Goal: Information Seeking & Learning: Learn about a topic

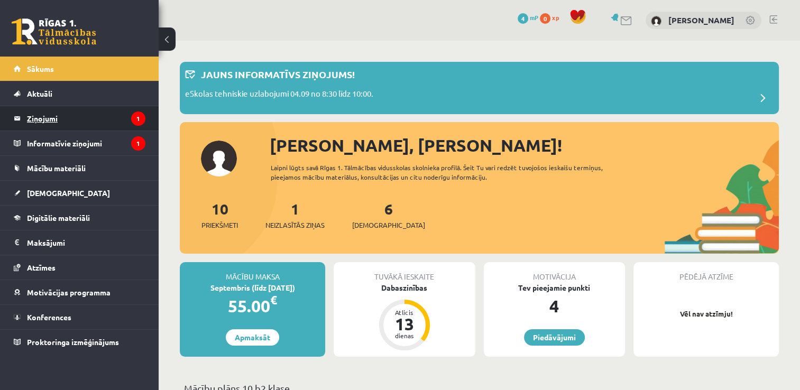
click at [55, 124] on legend "Ziņojumi 1" at bounding box center [86, 118] width 119 height 24
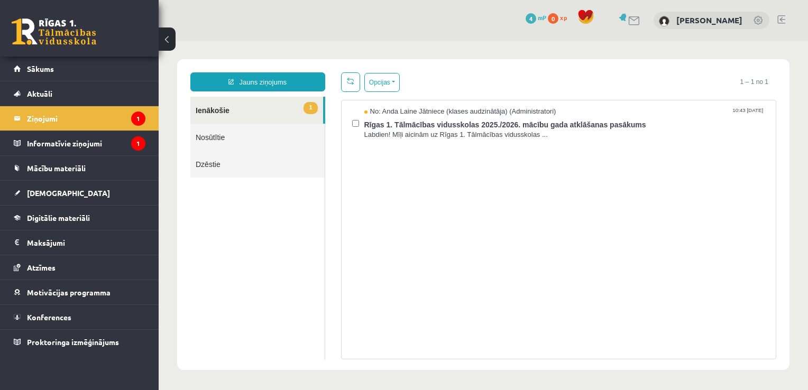
click at [235, 111] on link "1 Ienākošie" at bounding box center [256, 110] width 133 height 27
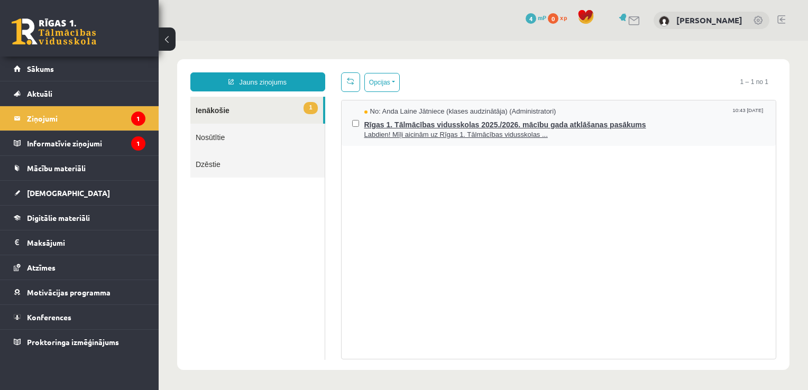
click at [421, 130] on span "Labdien! Mīļi aicinām uz Rīgas 1. Tālmācības vidusskolas ..." at bounding box center [566, 135] width 402 height 10
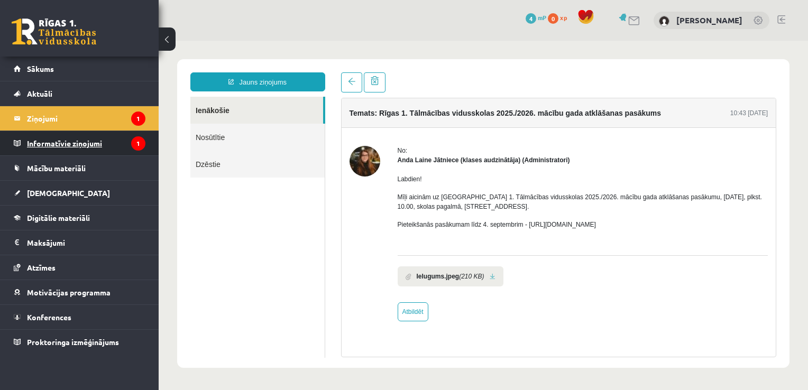
click at [86, 142] on legend "Informatīvie ziņojumi 1" at bounding box center [86, 143] width 119 height 24
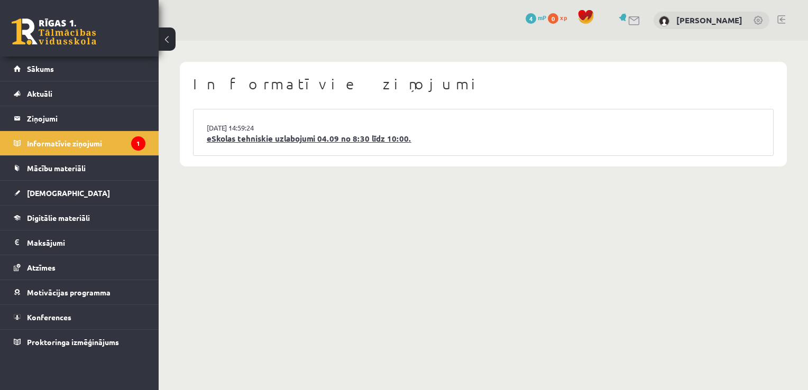
click at [250, 140] on link "eSkolas tehniskie uzlabojumi 04.09 no 8:30 līdz 10:00." at bounding box center [483, 139] width 553 height 12
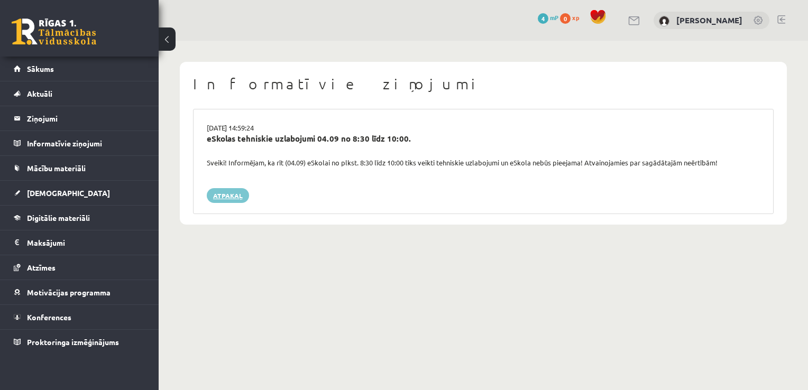
click at [236, 198] on link "Atpakaļ" at bounding box center [228, 195] width 42 height 15
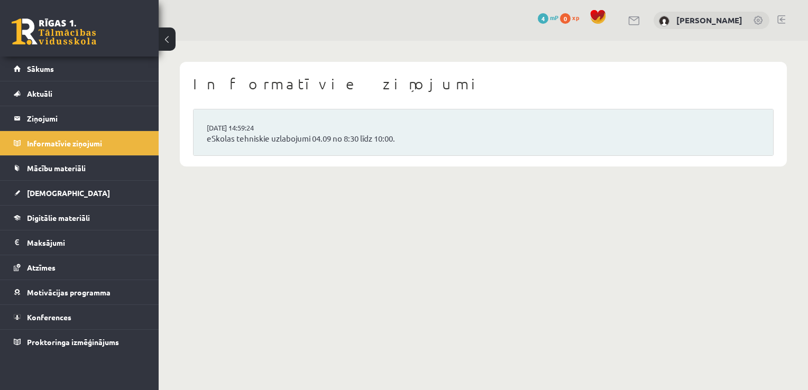
click at [171, 42] on button at bounding box center [167, 39] width 17 height 23
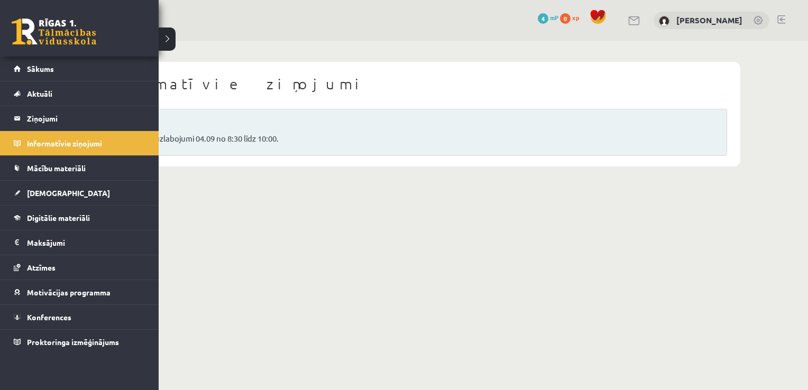
click at [35, 30] on link at bounding box center [54, 32] width 85 height 26
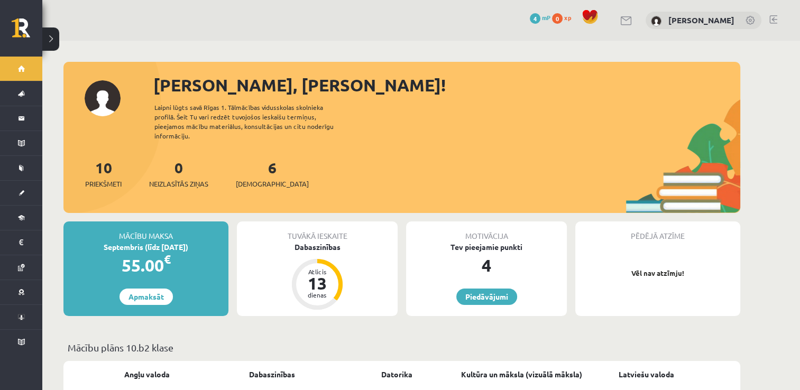
click at [256, 168] on div "6 Ieskaites" at bounding box center [272, 173] width 73 height 33
click at [257, 179] on span "[DEMOGRAPHIC_DATA]" at bounding box center [272, 184] width 73 height 11
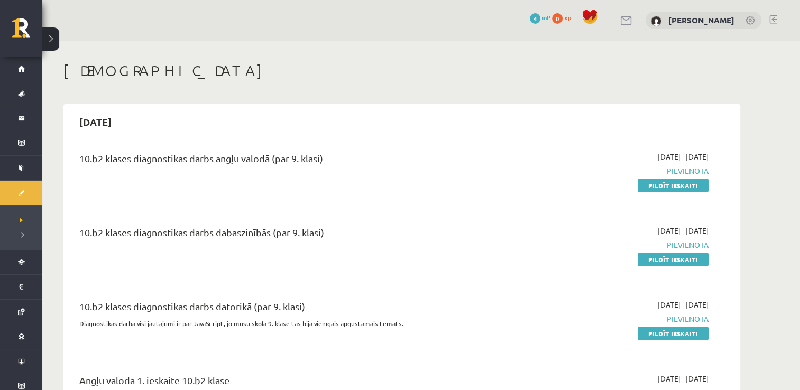
drag, startPoint x: 169, startPoint y: 159, endPoint x: 359, endPoint y: 164, distance: 190.0
click at [359, 164] on div "10.b2 klases diagnostikas darbs angļu valodā (par 9. klasi)" at bounding box center [286, 161] width 414 height 20
drag, startPoint x: 359, startPoint y: 164, endPoint x: 444, endPoint y: 156, distance: 85.5
click at [449, 148] on div "10.b2 klases diagnostikas darbs angļu valodā (par 9. klasi) 2025-09-01 - 2025-0…" at bounding box center [402, 171] width 667 height 61
click at [172, 248] on div "10.b2 klases diagnostikas darbs dabaszinībās (par 9. klasi)" at bounding box center [286, 245] width 430 height 40
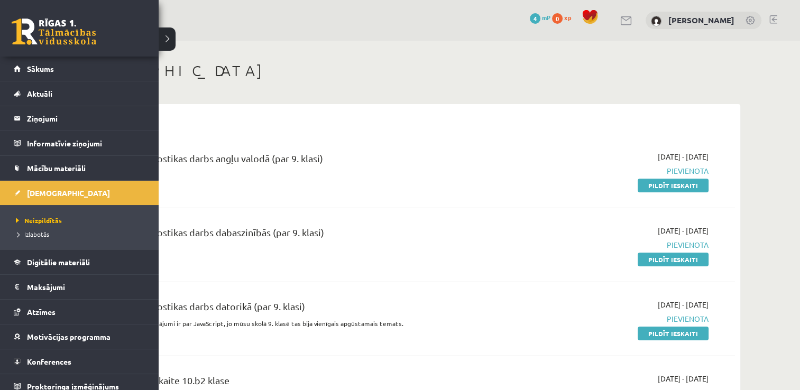
click at [49, 39] on link at bounding box center [54, 32] width 85 height 26
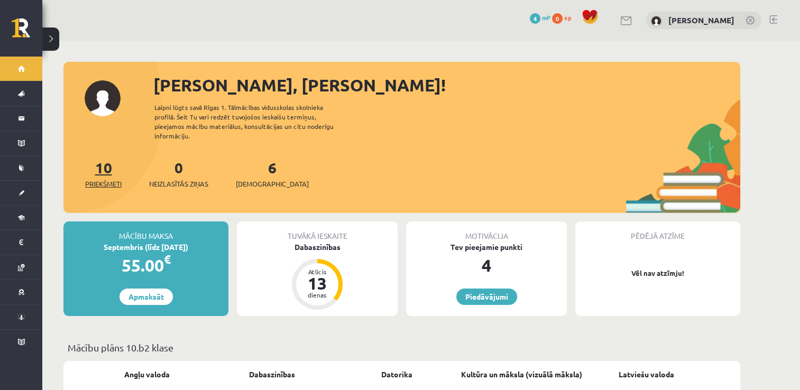
click at [105, 179] on span "Priekšmeti" at bounding box center [103, 184] width 37 height 11
click at [417, 78] on div "[PERSON_NAME], [PERSON_NAME]!" at bounding box center [446, 84] width 587 height 25
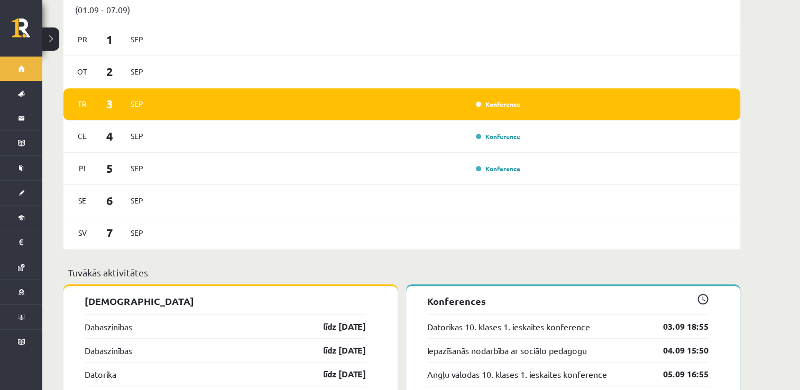
scroll to position [582, 0]
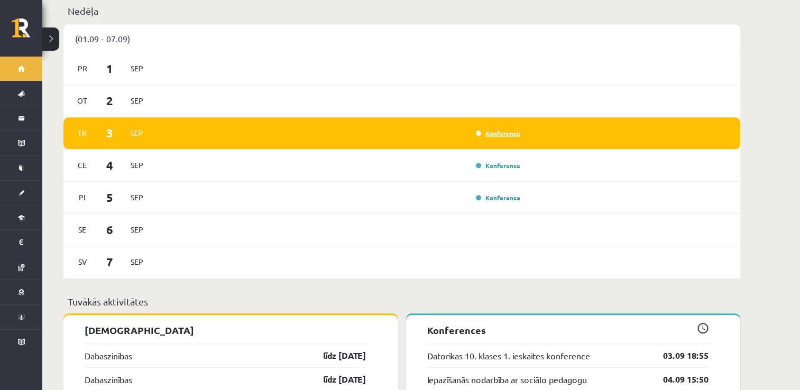
click at [489, 129] on link "Konference" at bounding box center [498, 133] width 44 height 8
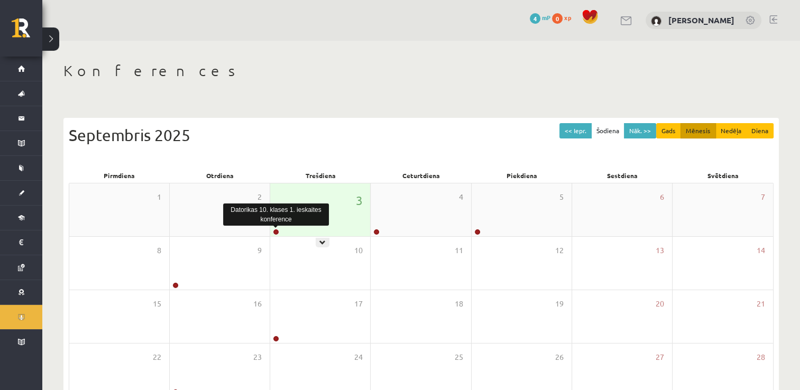
click at [277, 232] on link at bounding box center [276, 232] width 6 height 6
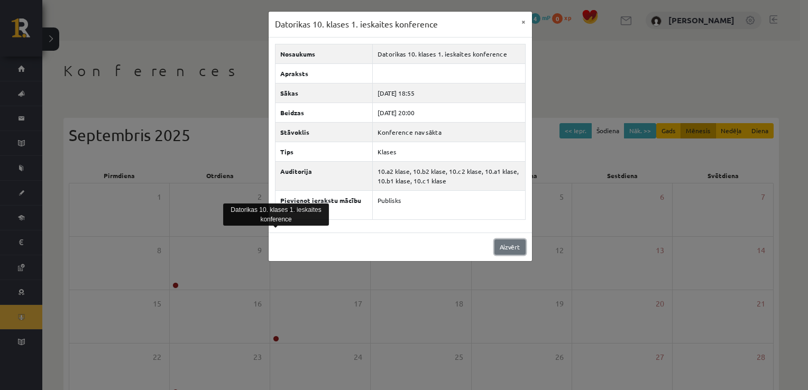
click at [506, 251] on link "Aizvērt" at bounding box center [510, 247] width 31 height 15
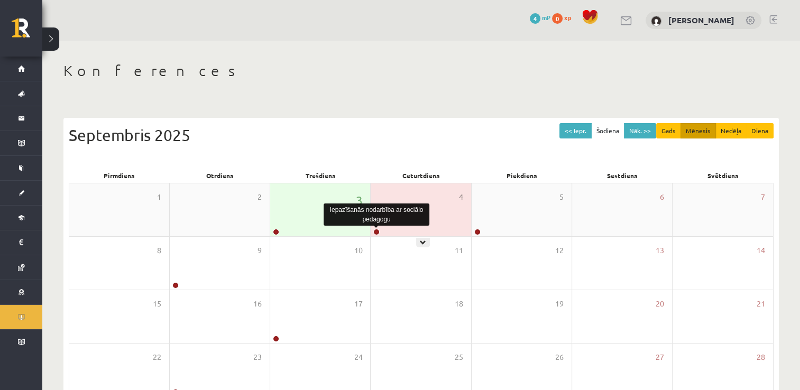
click at [374, 232] on link at bounding box center [377, 232] width 6 height 6
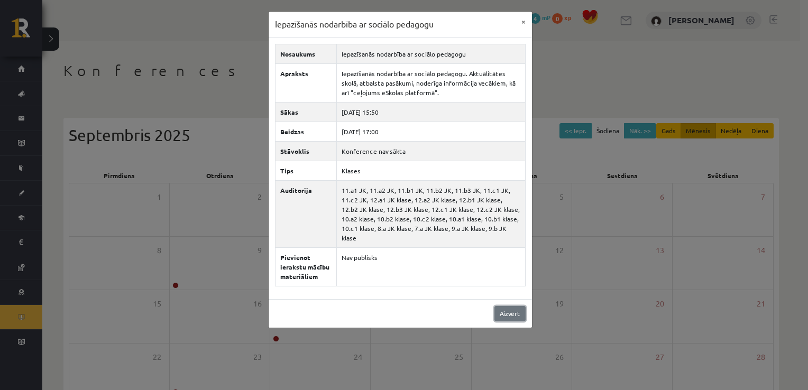
click at [512, 306] on link "Aizvērt" at bounding box center [510, 313] width 31 height 15
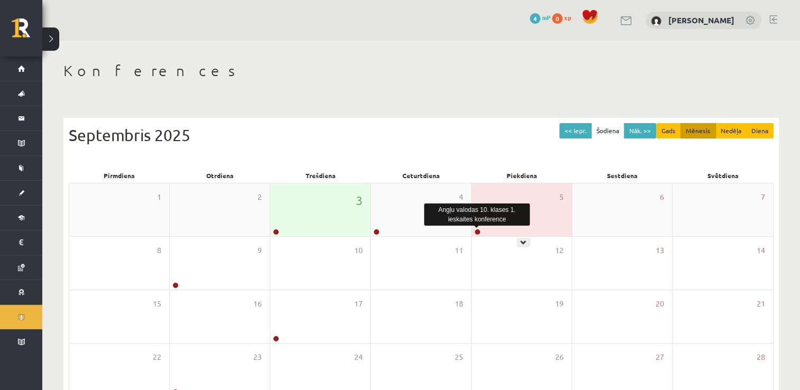
click at [477, 232] on link at bounding box center [478, 232] width 6 height 6
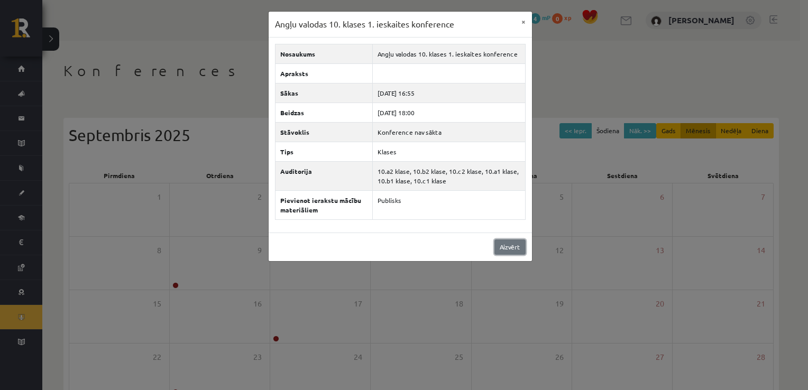
click at [508, 247] on link "Aizvērt" at bounding box center [510, 247] width 31 height 15
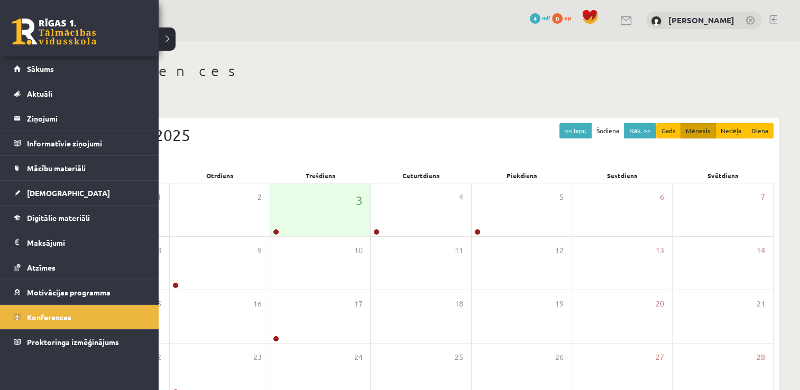
click at [47, 25] on link at bounding box center [54, 32] width 85 height 26
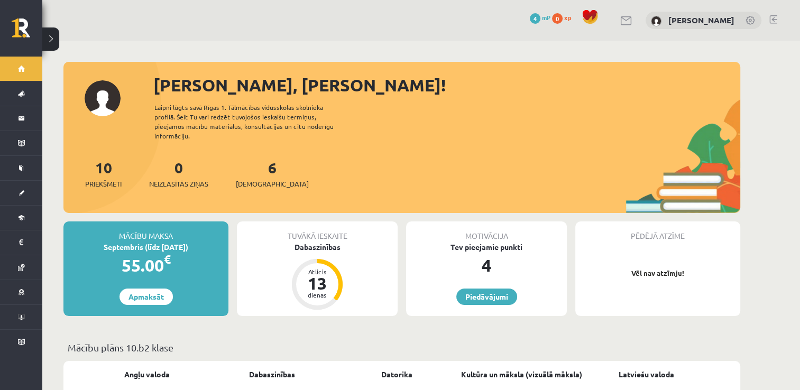
click at [103, 168] on div "10 Priekšmeti" at bounding box center [103, 173] width 37 height 33
click at [101, 179] on span "Priekšmeti" at bounding box center [103, 184] width 37 height 11
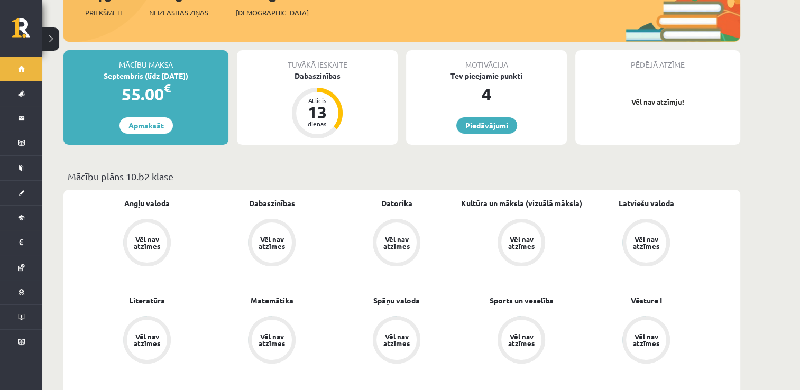
scroll to position [159, 0]
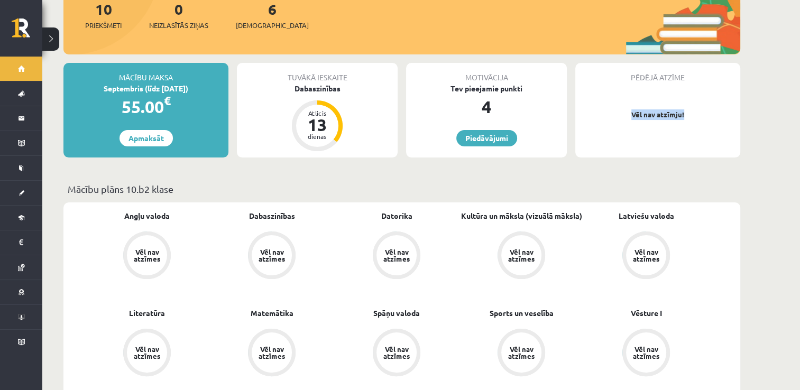
drag, startPoint x: 686, startPoint y: 105, endPoint x: 626, endPoint y: 101, distance: 59.9
click at [626, 110] on p "Vēl nav atzīmju!" at bounding box center [658, 115] width 154 height 11
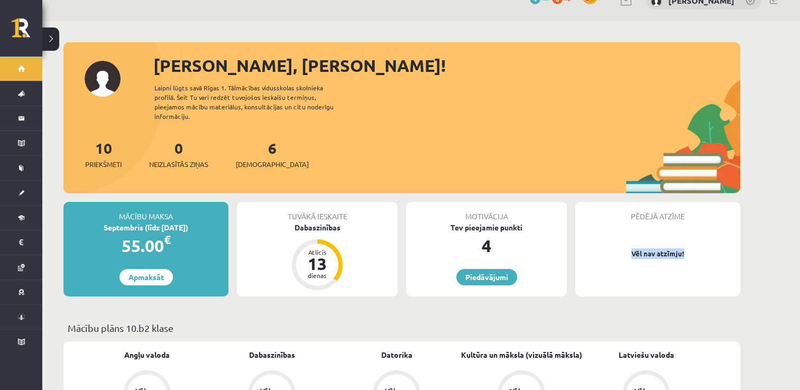
scroll to position [0, 0]
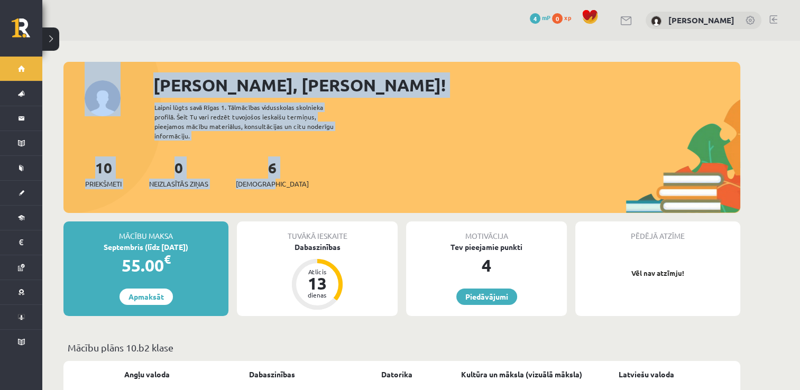
drag, startPoint x: 744, startPoint y: 60, endPoint x: 279, endPoint y: 172, distance: 477.7
drag, startPoint x: 279, startPoint y: 172, endPoint x: 381, endPoint y: 46, distance: 161.8
click at [311, 91] on div "Sveiks, Toms!" at bounding box center [446, 84] width 587 height 25
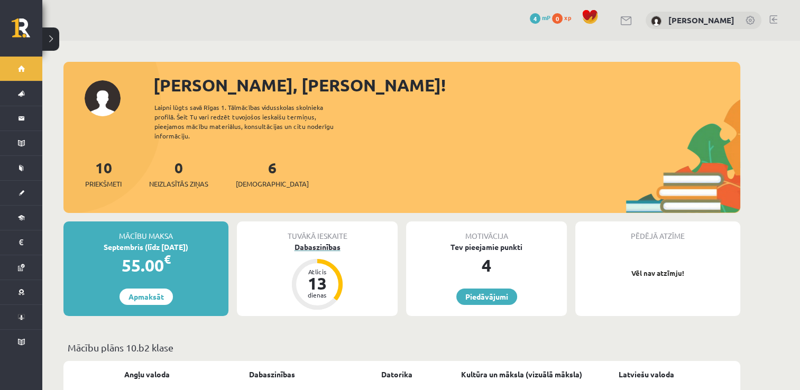
click at [315, 275] on div "13" at bounding box center [318, 283] width 32 height 17
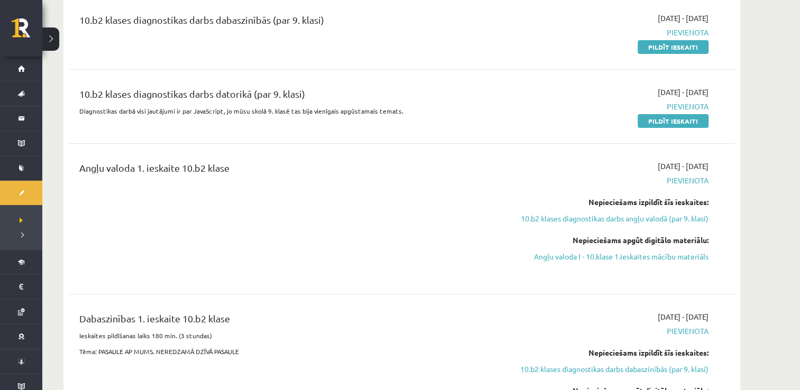
scroll to position [212, 0]
click at [690, 180] on span "Pievienota" at bounding box center [608, 181] width 199 height 11
click at [621, 223] on link "10.b2 klases diagnostikas darbs angļu valodā (par 9. klasi)" at bounding box center [608, 219] width 199 height 11
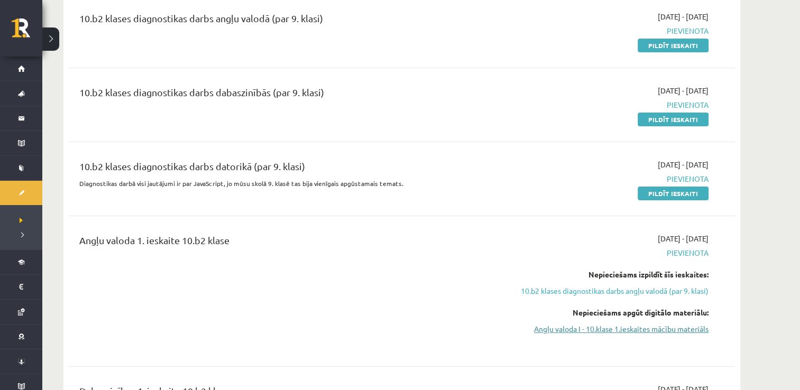
click at [616, 329] on link "Angļu valoda I - 10.klase 1.ieskaites mācību materiāls" at bounding box center [608, 329] width 199 height 11
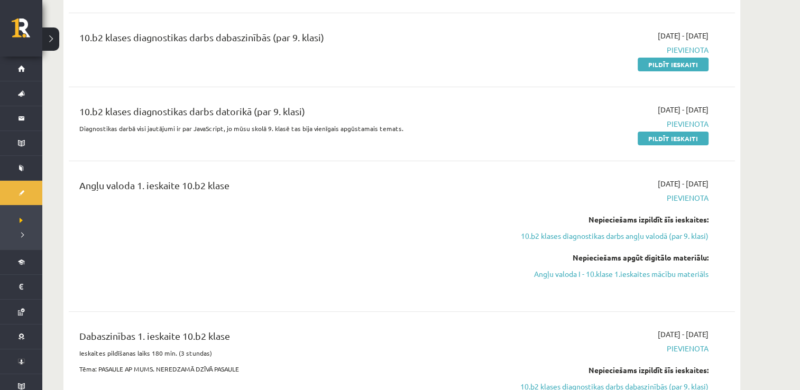
scroll to position [0, 0]
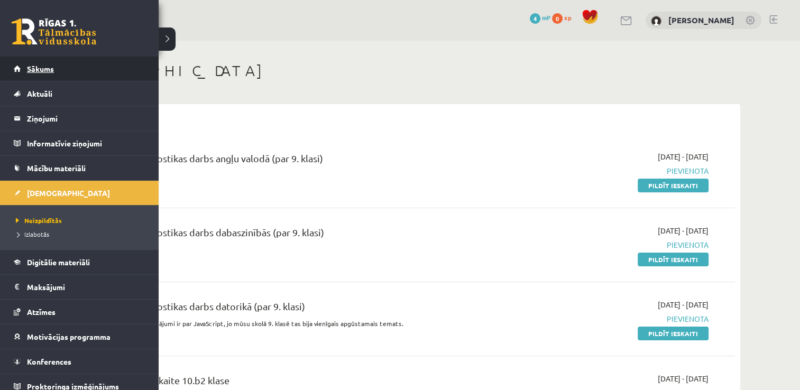
click at [21, 67] on link "Sākums" at bounding box center [80, 69] width 132 height 24
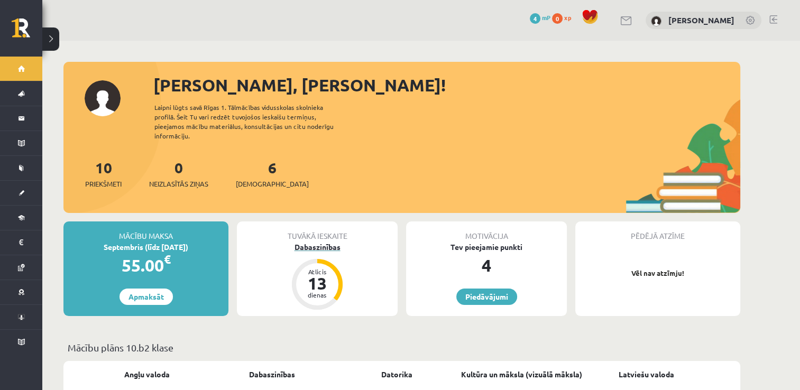
click at [308, 269] on div "Atlicis" at bounding box center [318, 272] width 32 height 6
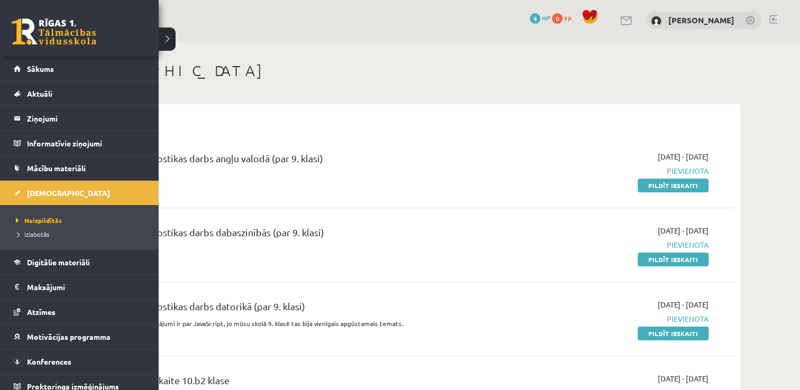
click at [36, 22] on link at bounding box center [54, 32] width 85 height 26
